Goal: Navigation & Orientation: Find specific page/section

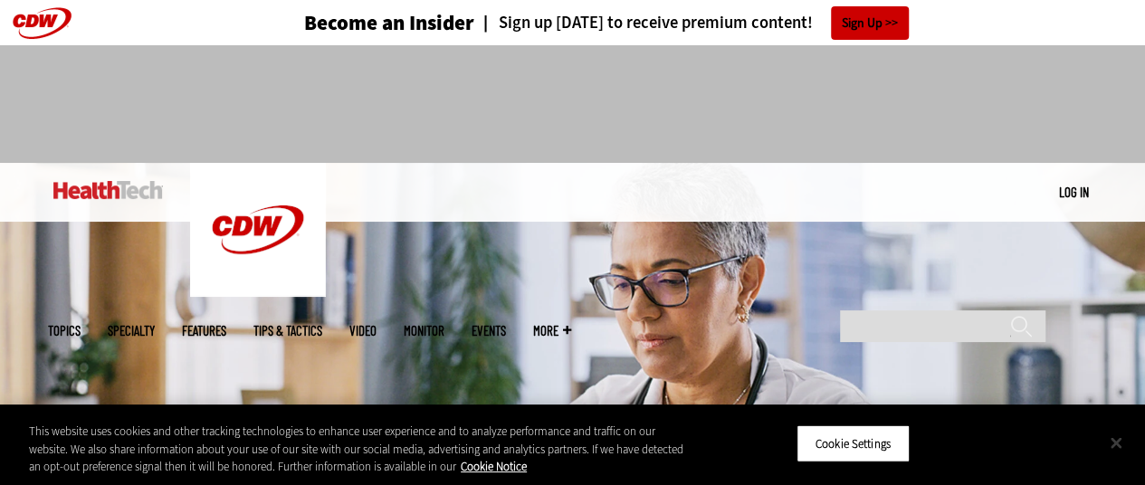
click at [1119, 439] on button "Close" at bounding box center [1116, 443] width 40 height 40
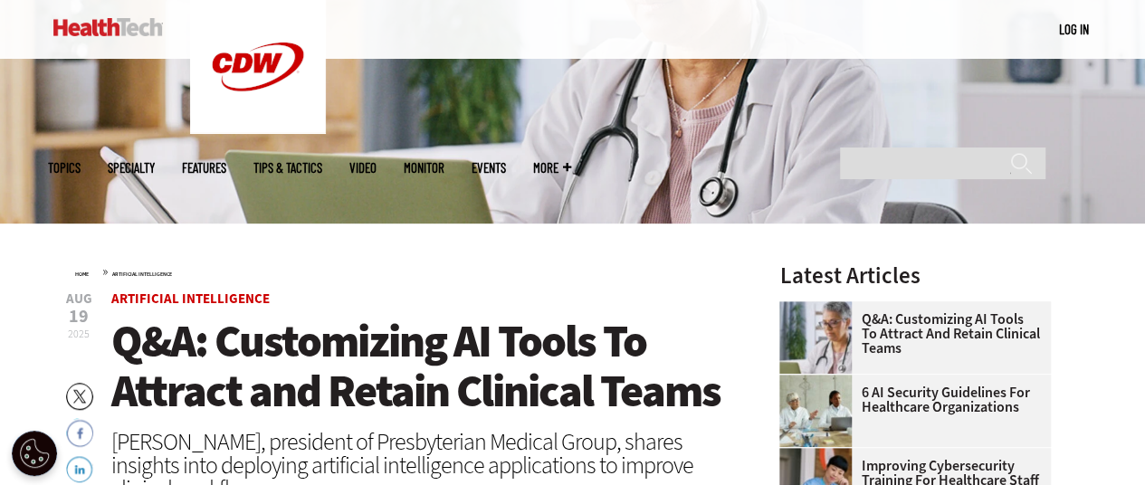
scroll to position [272, 0]
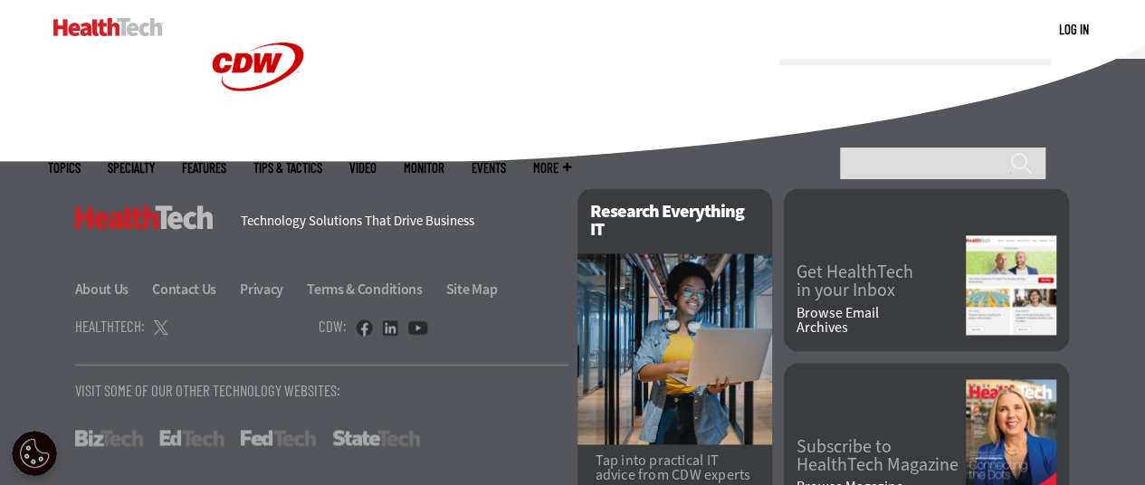
scroll to position [4694, 0]
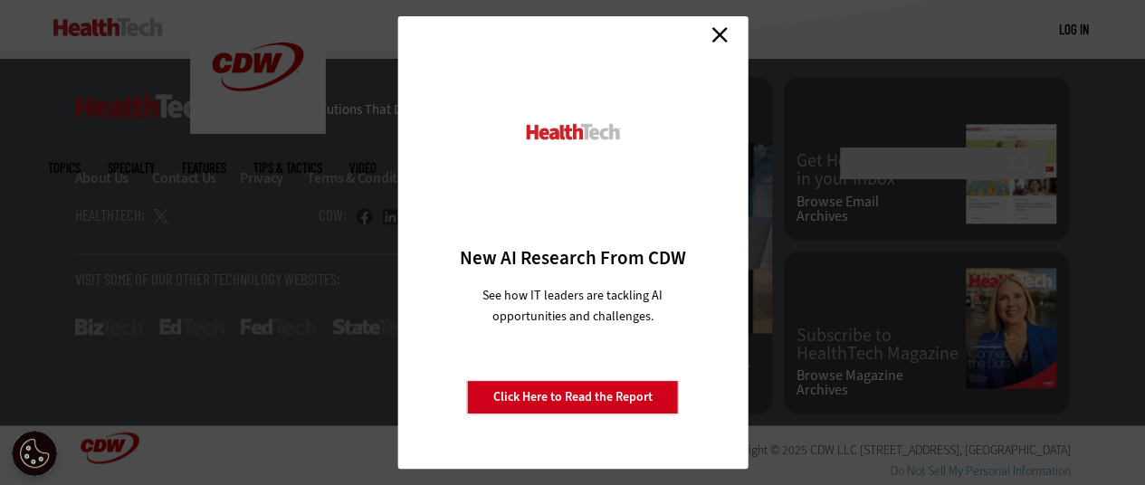
click at [719, 32] on link "Close" at bounding box center [719, 34] width 27 height 27
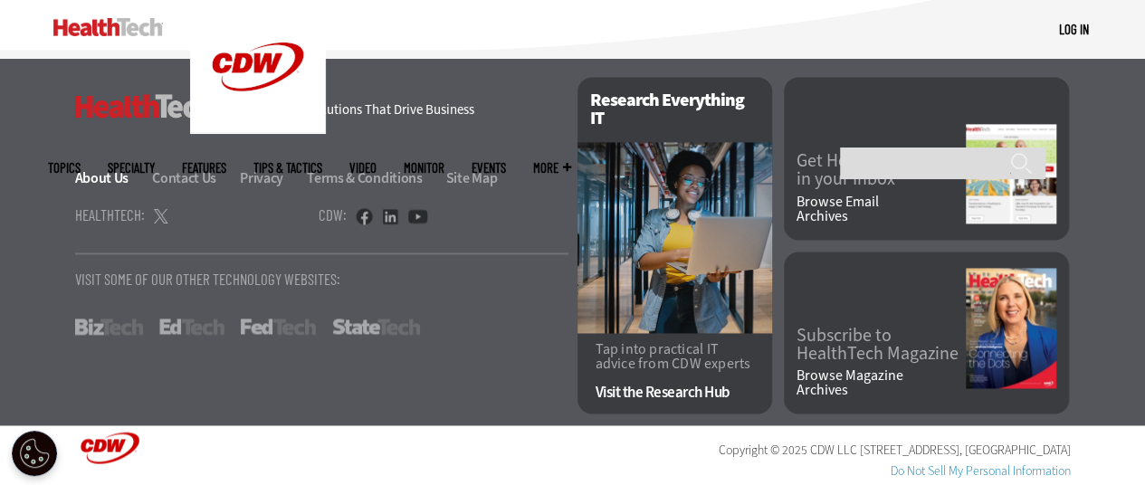
click at [107, 171] on link "About Us" at bounding box center [112, 177] width 75 height 19
